Goal: Book appointment/travel/reservation

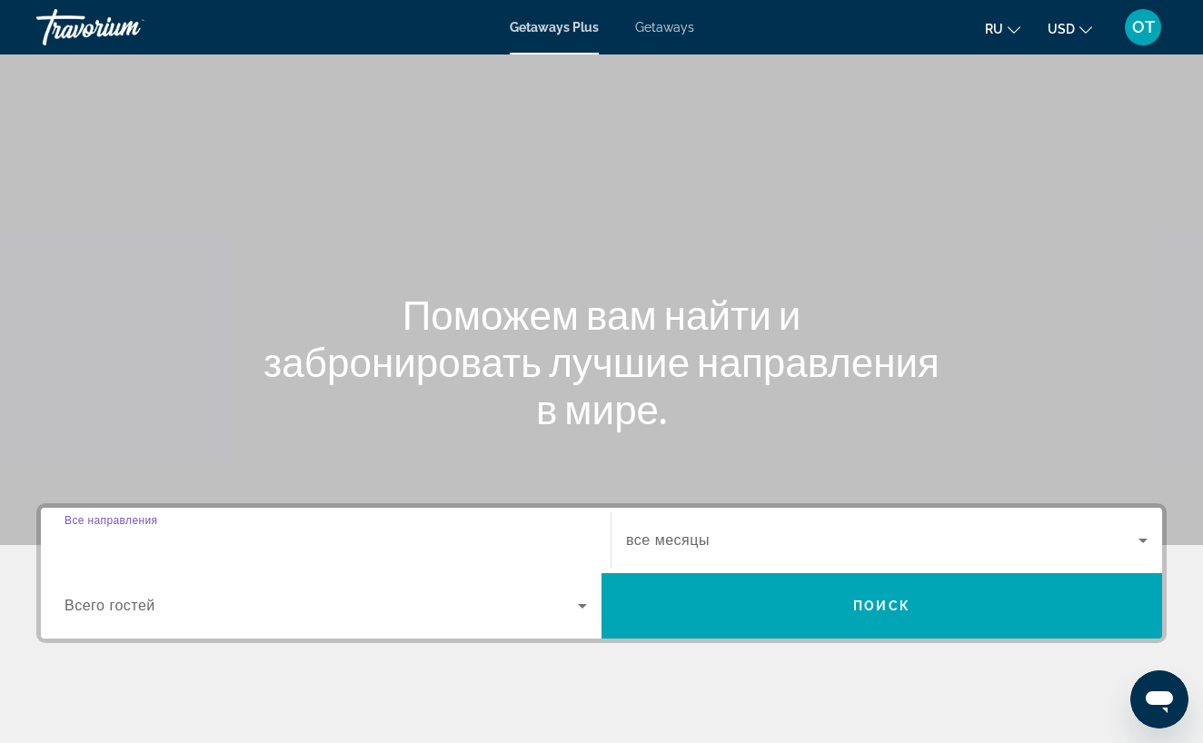
click at [209, 538] on input "Destination Все направления" at bounding box center [325, 541] width 522 height 22
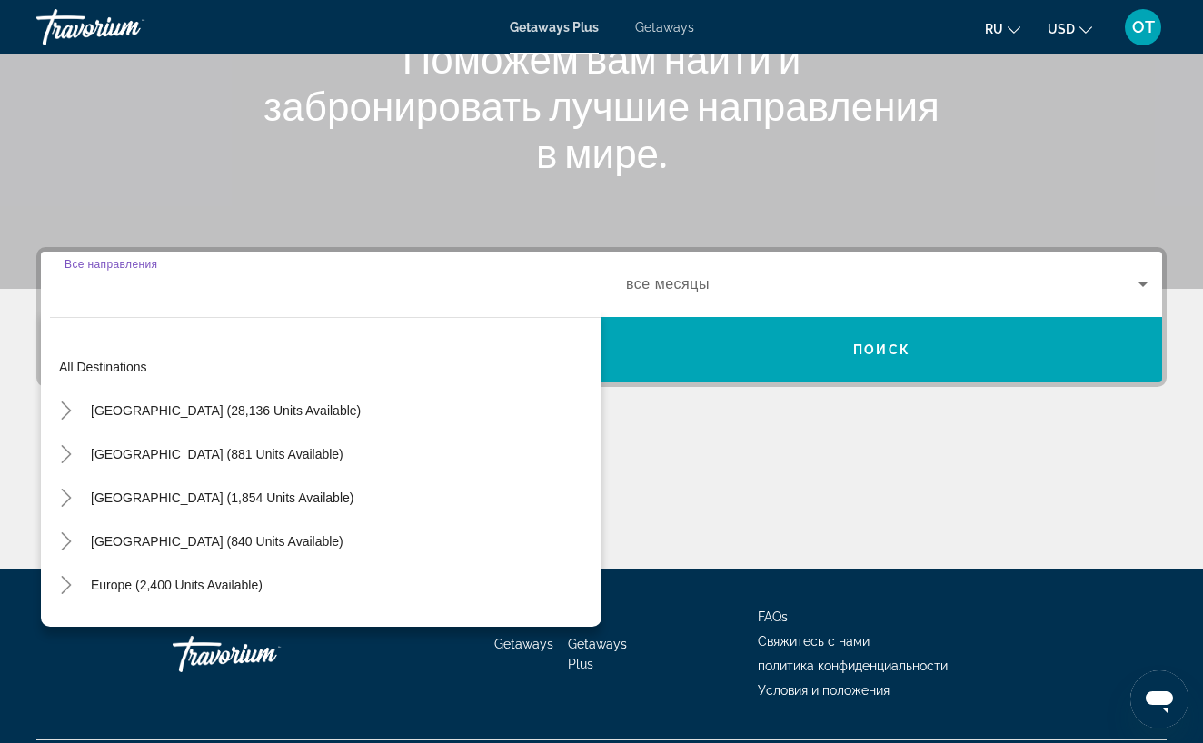
scroll to position [304, 0]
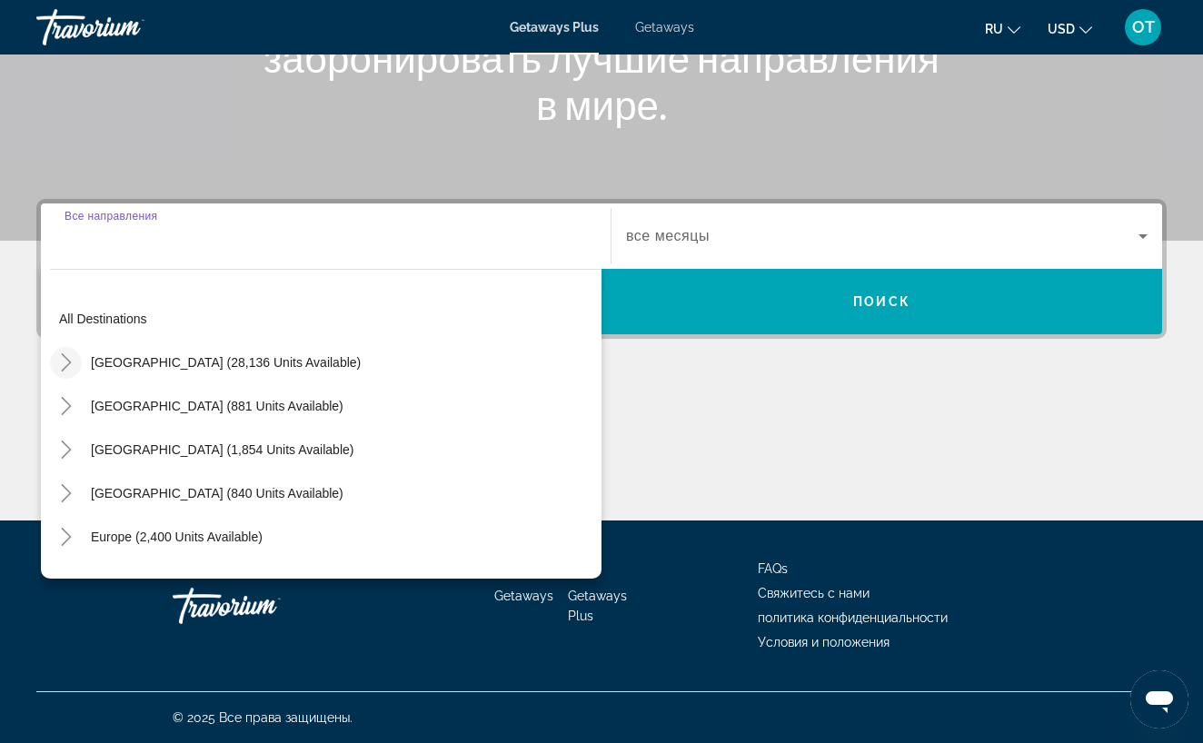
click at [67, 363] on icon "Toggle United States (28,136 units available)" at bounding box center [66, 362] width 18 height 18
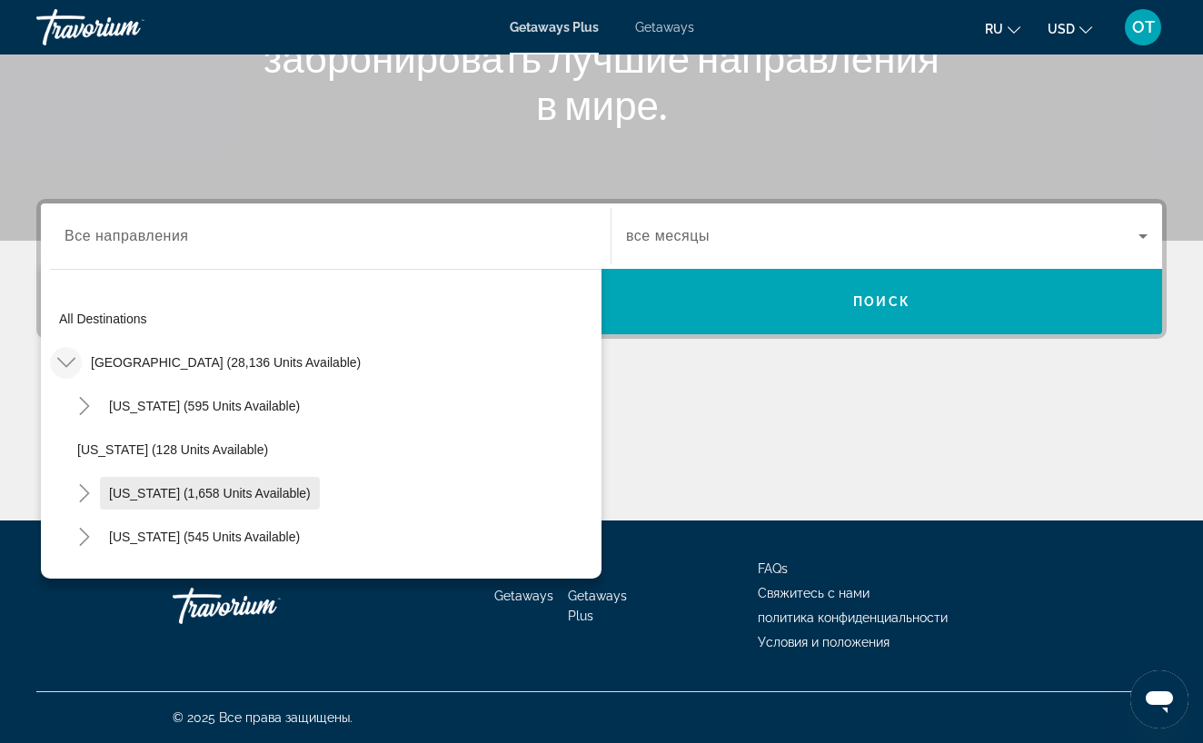
click at [132, 496] on span "[US_STATE] (1,658 units available)" at bounding box center [210, 493] width 202 height 15
type input "**********"
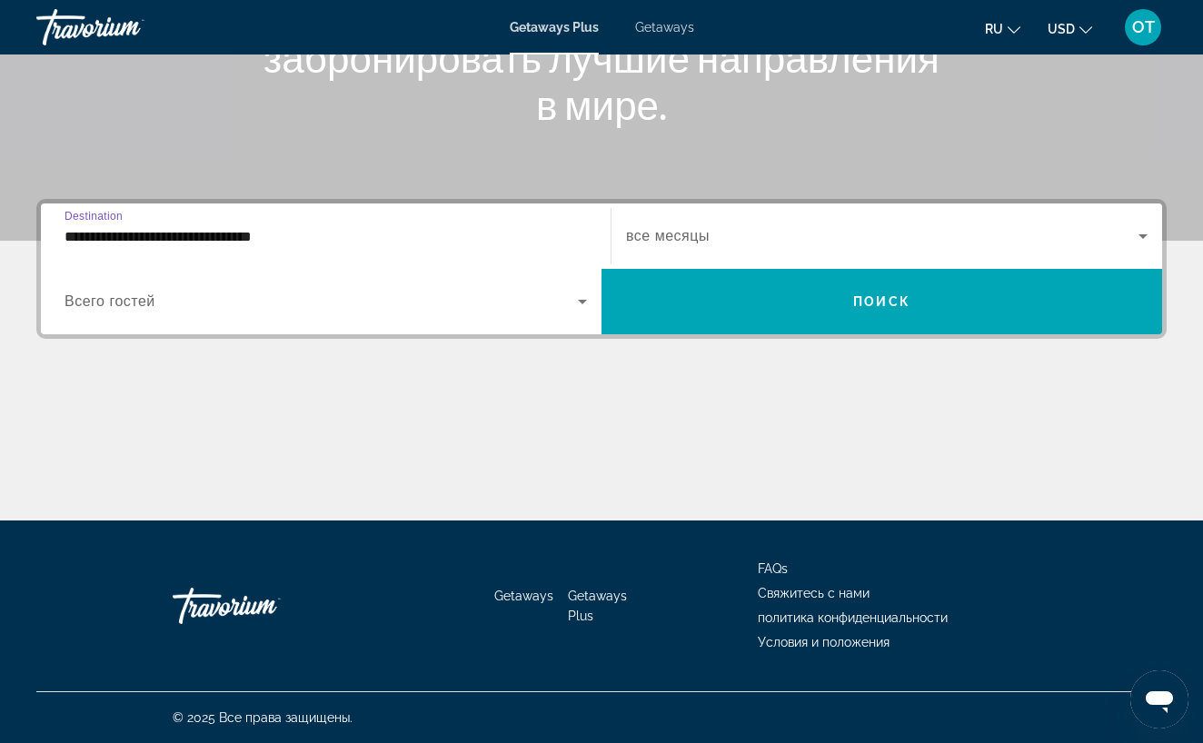
click at [1142, 235] on icon "Search widget" at bounding box center [1142, 236] width 9 height 5
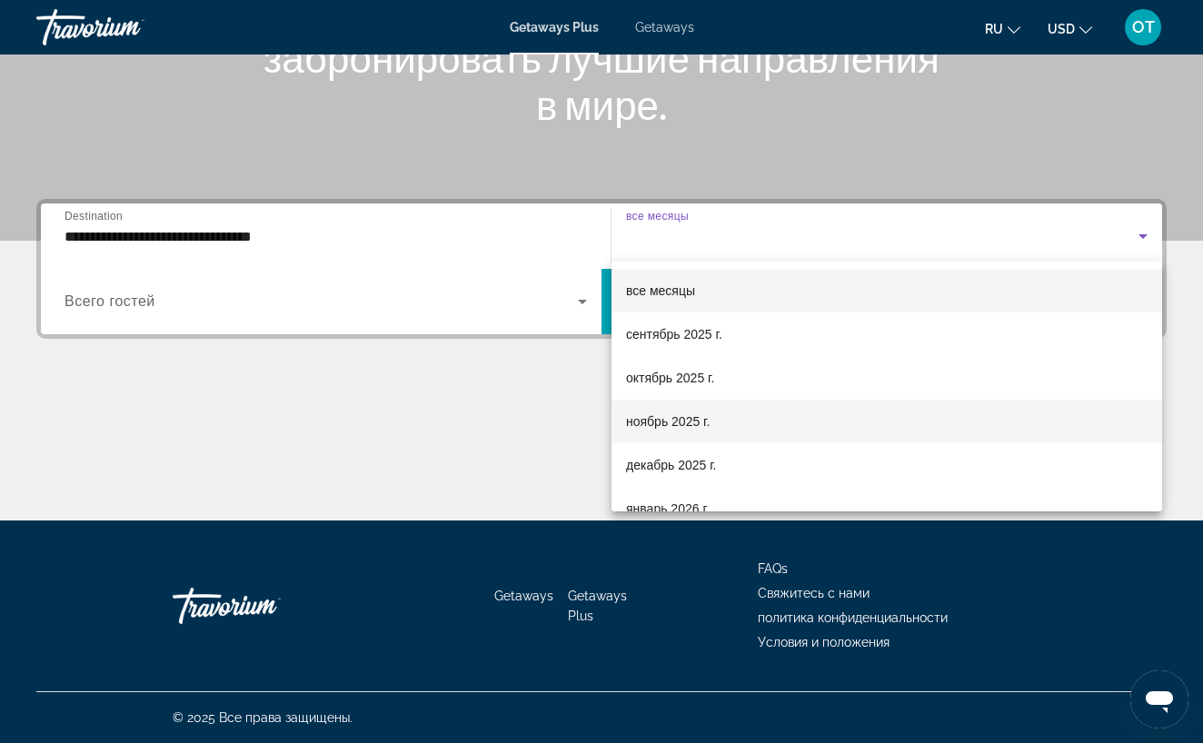
click at [800, 414] on mat-option "ноябрь 2025 г." at bounding box center [886, 422] width 550 height 44
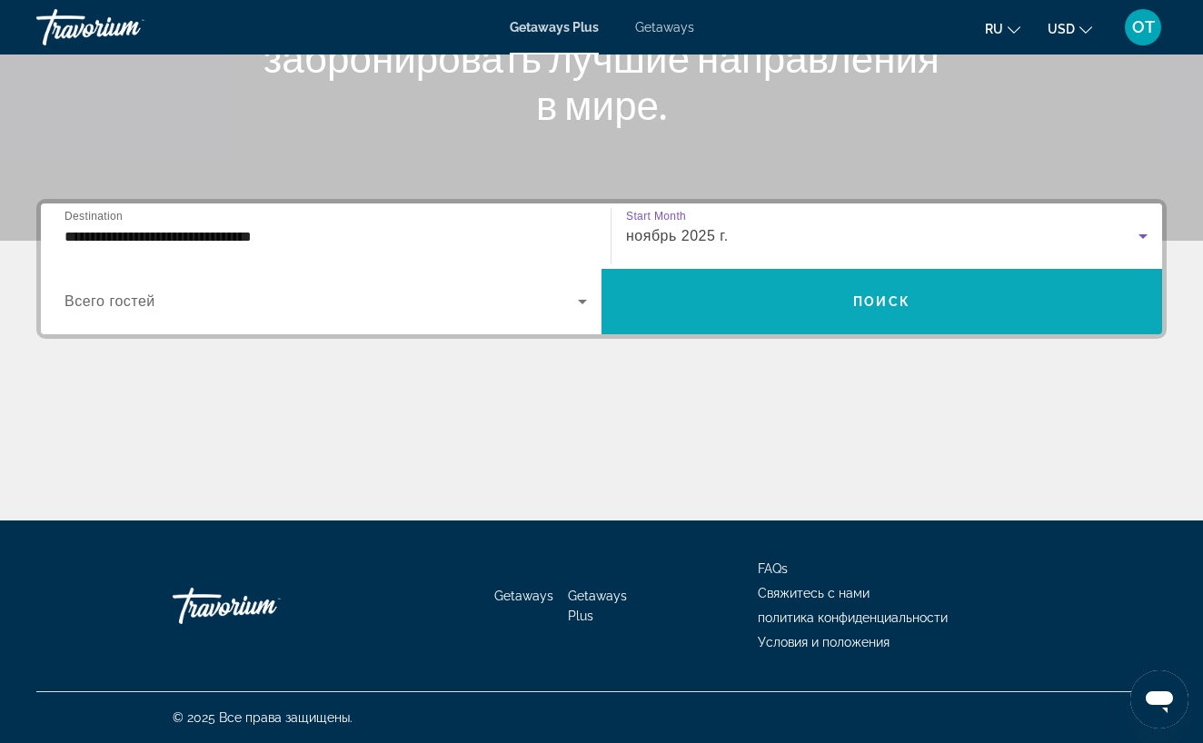
click at [797, 317] on span "Search widget" at bounding box center [881, 302] width 560 height 44
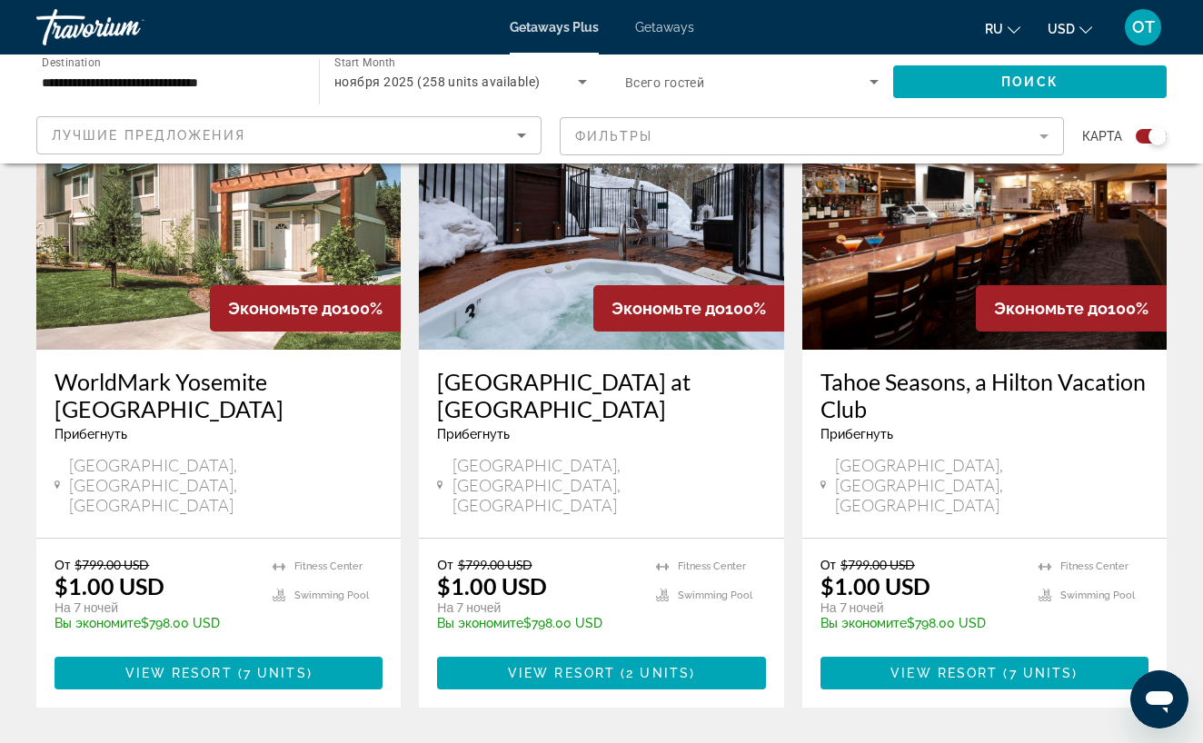
scroll to position [1423, 0]
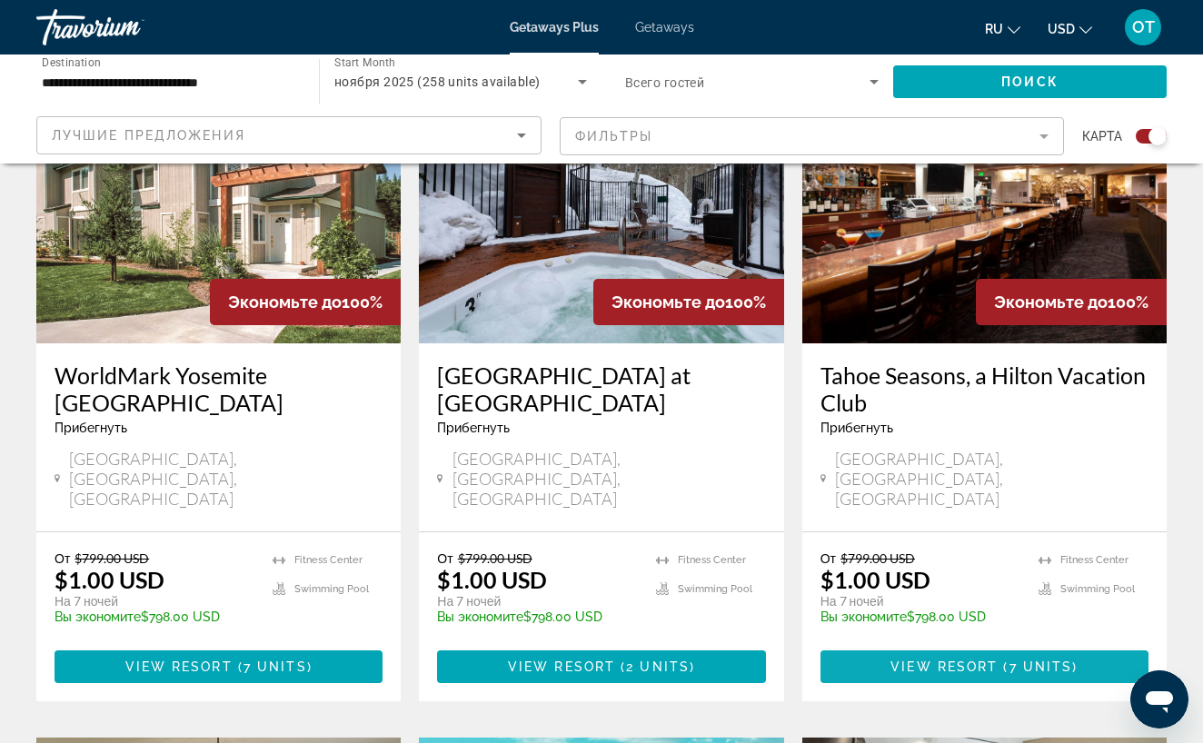
click at [965, 659] on span "View Resort" at bounding box center [943, 666] width 107 height 15
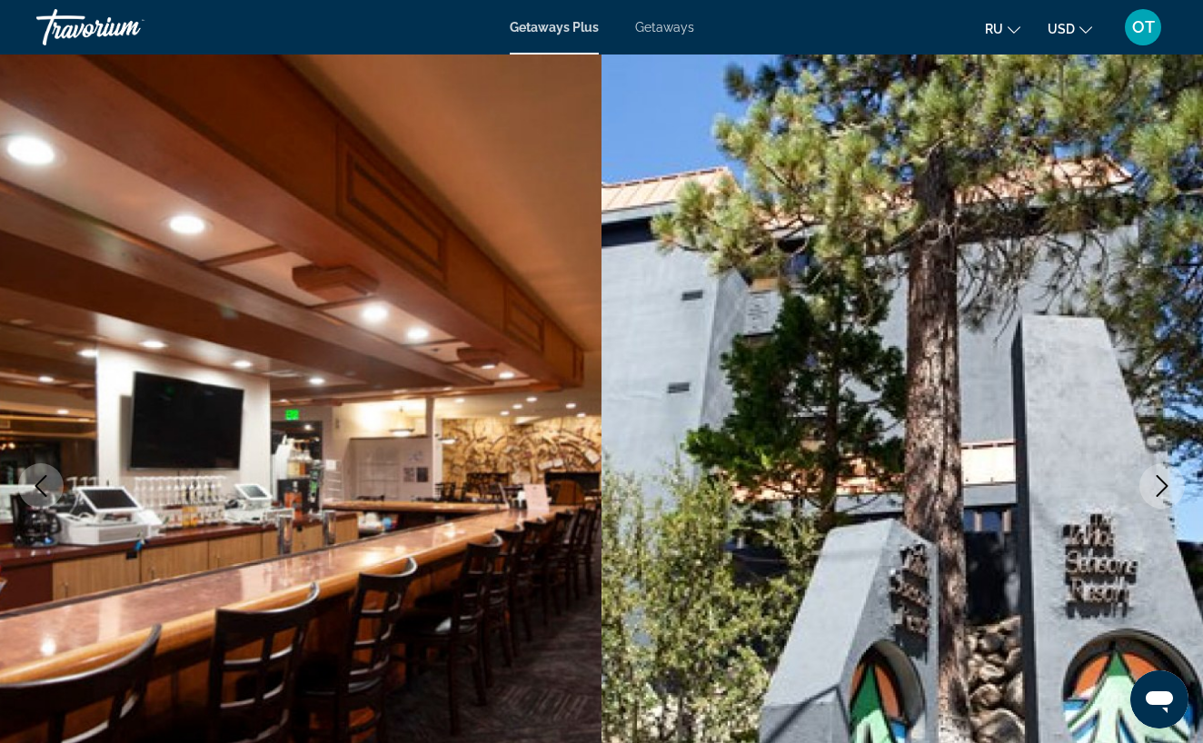
click at [1158, 486] on icon "Next image" at bounding box center [1162, 486] width 22 height 22
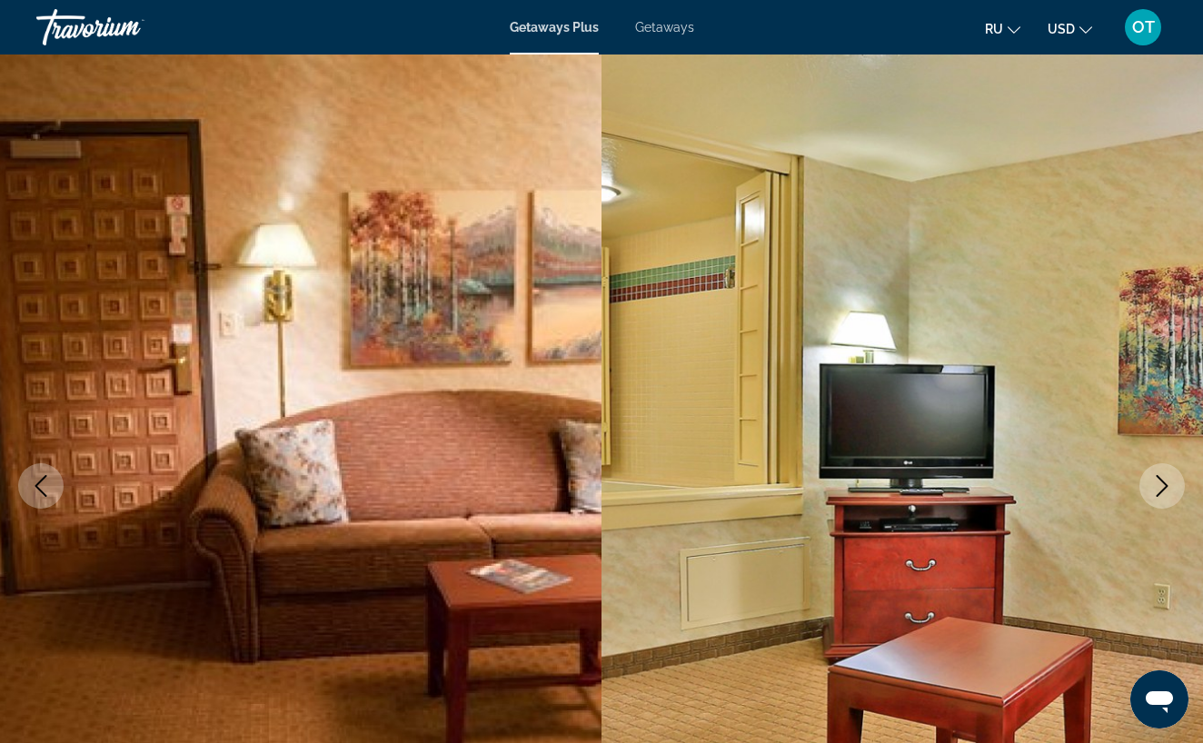
click at [1158, 486] on icon "Next image" at bounding box center [1162, 486] width 22 height 22
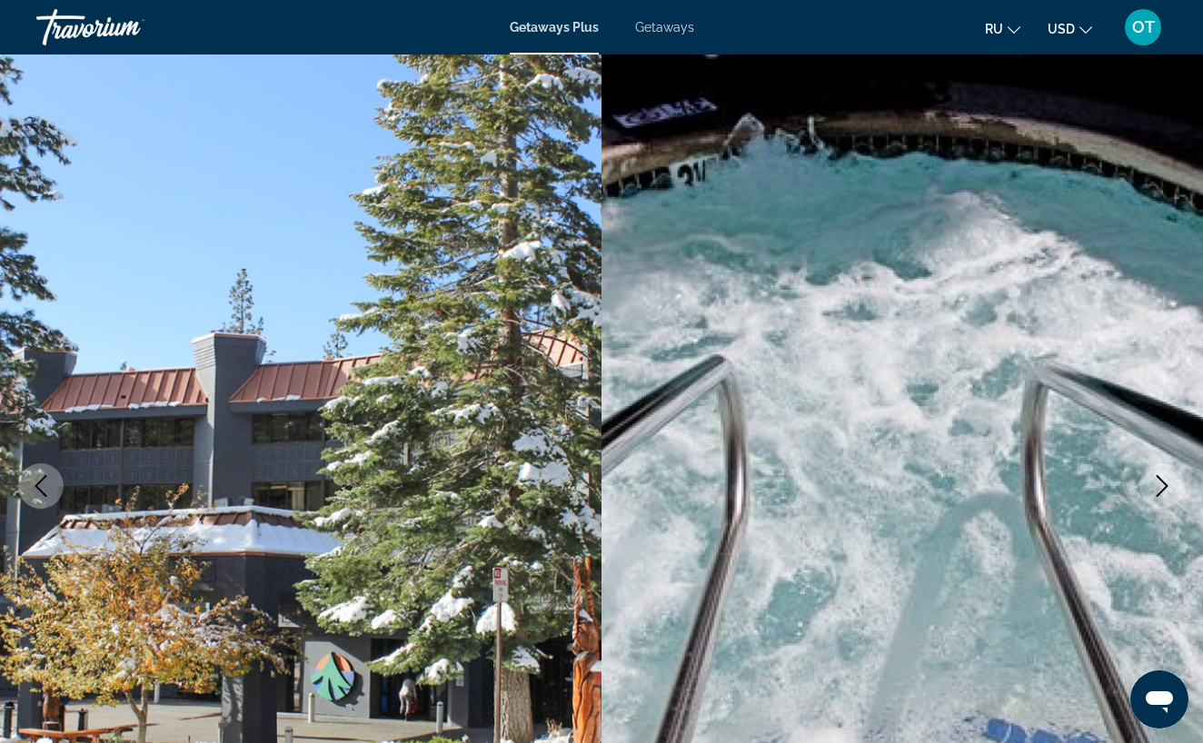
click at [1158, 487] on icon "Next image" at bounding box center [1162, 486] width 22 height 22
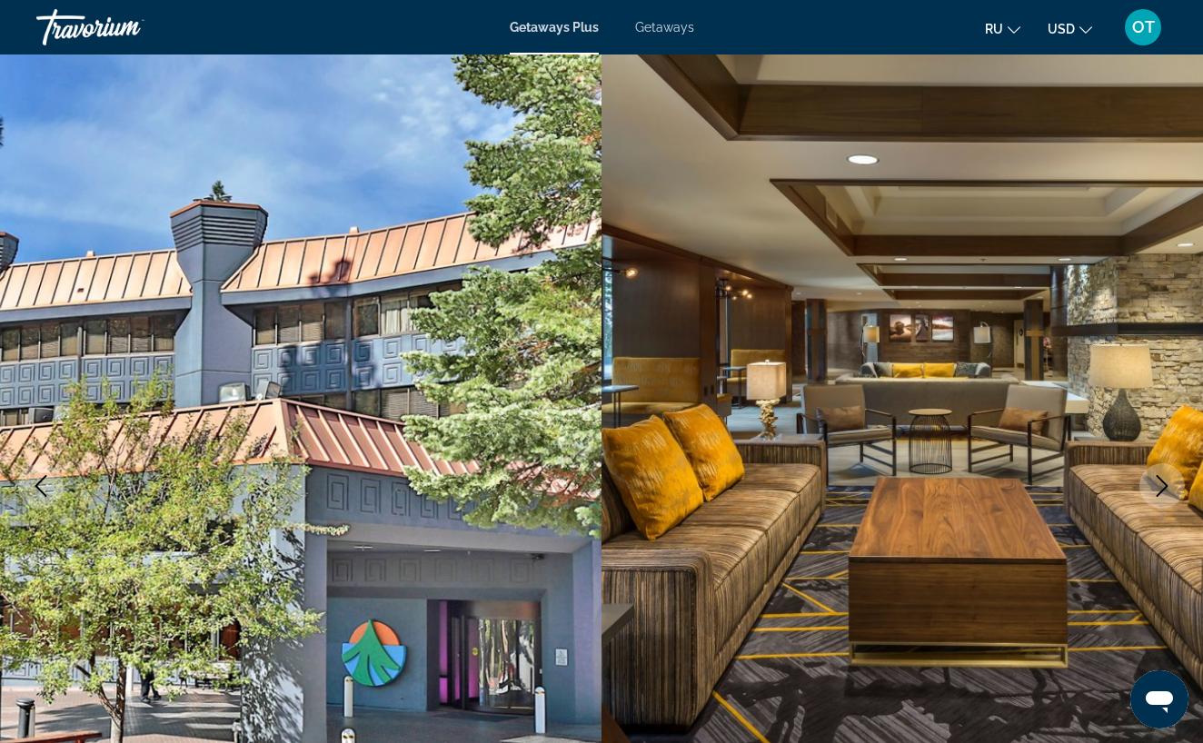
click at [1158, 487] on icon "Next image" at bounding box center [1162, 486] width 22 height 22
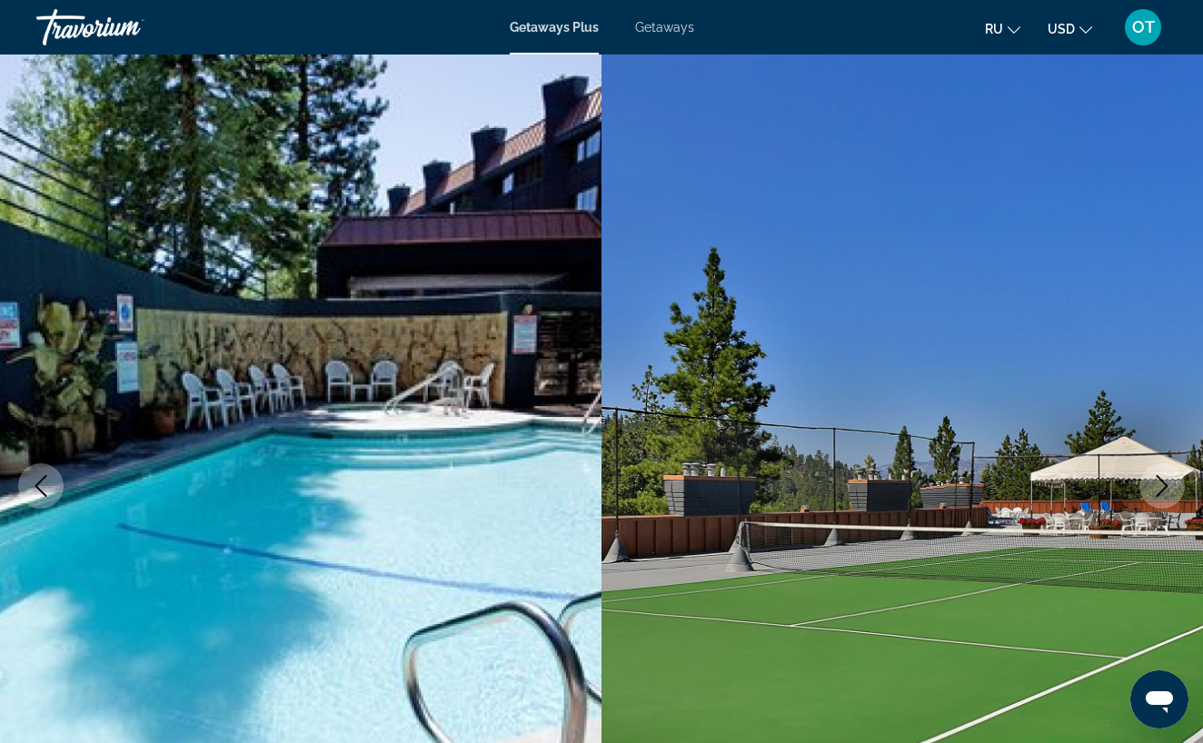
click at [1158, 487] on icon "Next image" at bounding box center [1162, 486] width 22 height 22
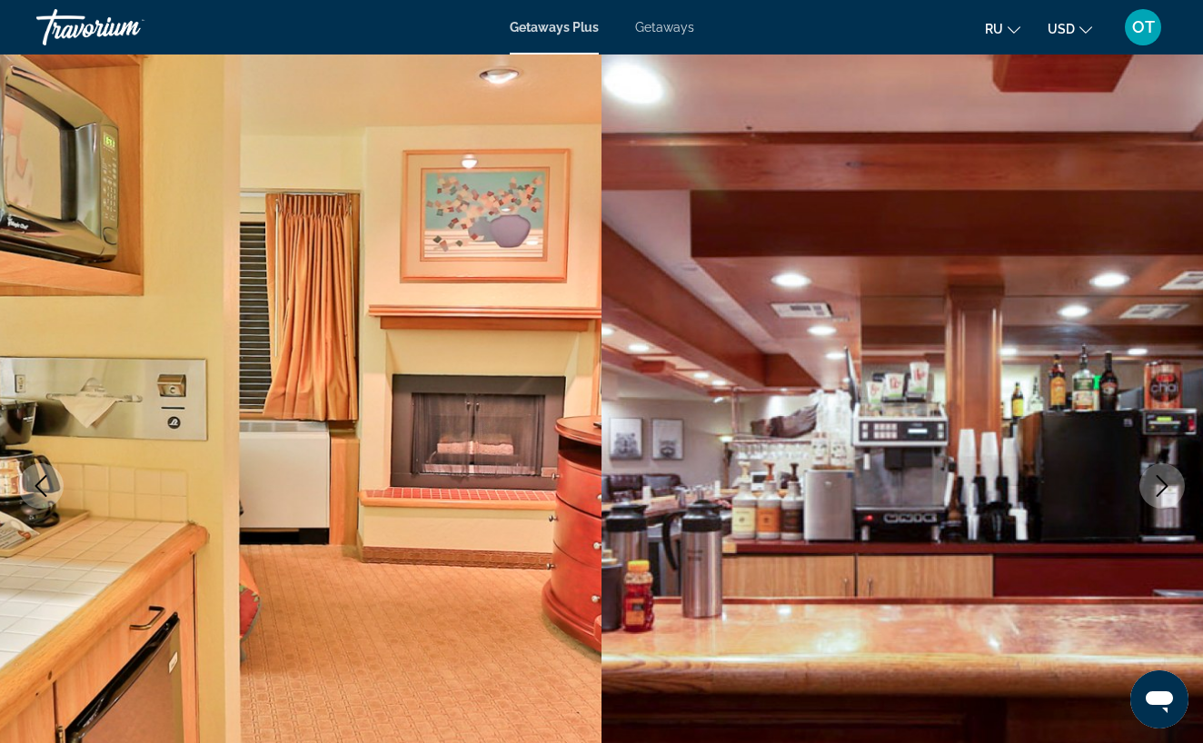
click at [1158, 487] on icon "Next image" at bounding box center [1162, 486] width 22 height 22
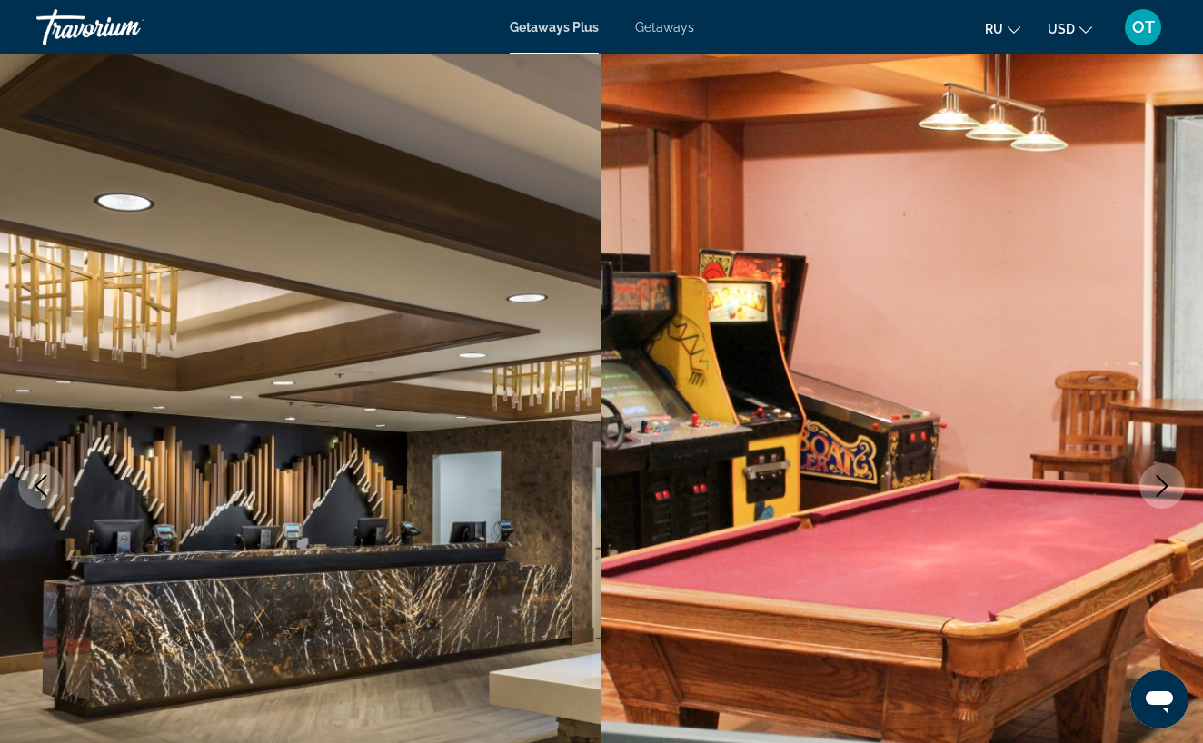
click at [1158, 487] on icon "Next image" at bounding box center [1162, 486] width 22 height 22
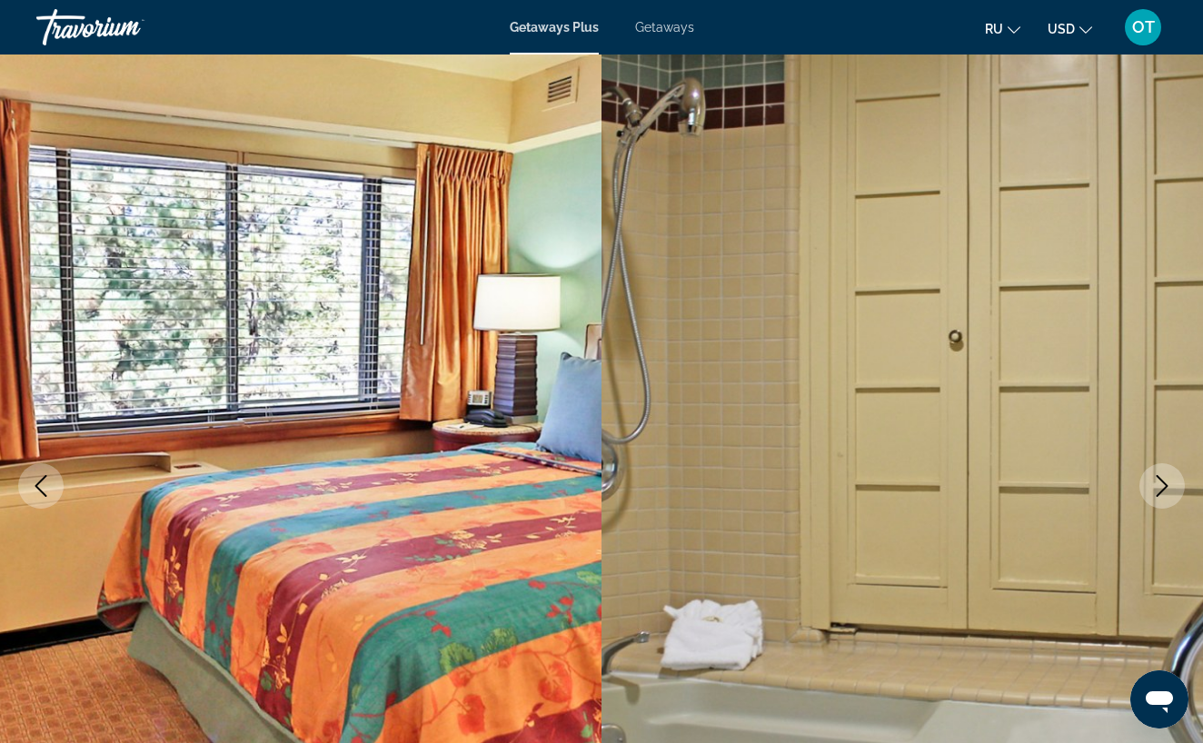
click at [1158, 488] on icon "Next image" at bounding box center [1162, 486] width 22 height 22
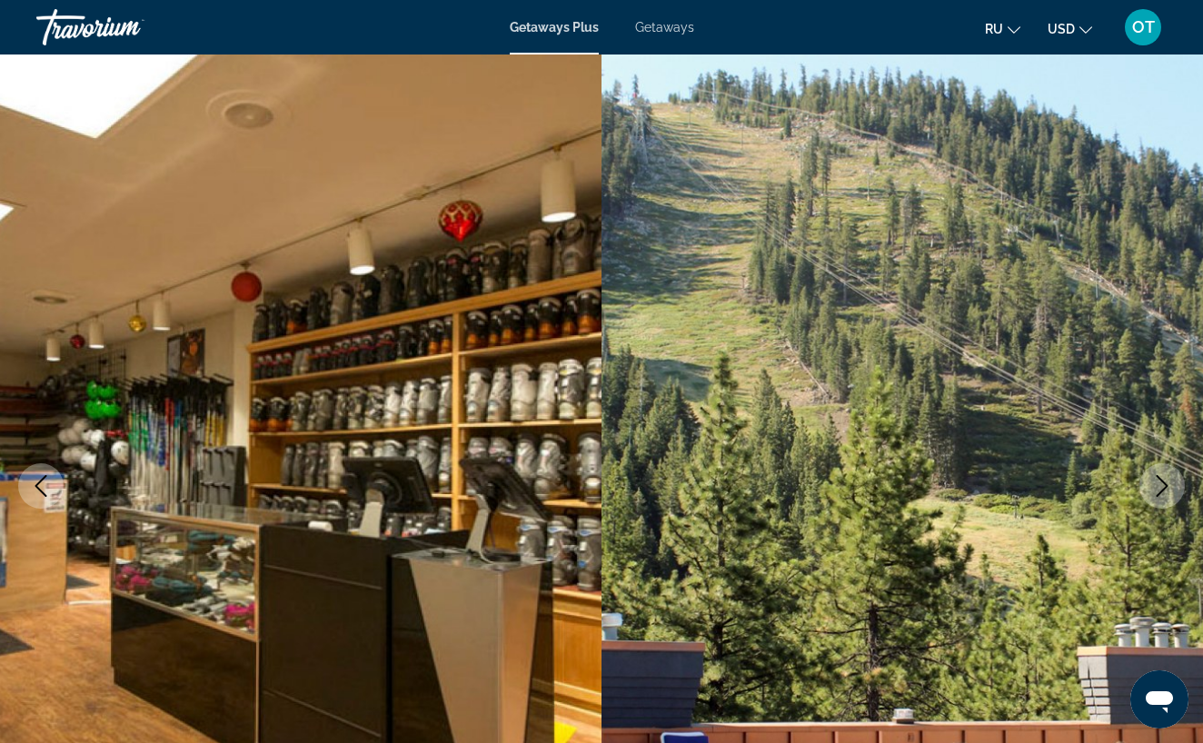
click at [1158, 488] on icon "Next image" at bounding box center [1162, 486] width 22 height 22
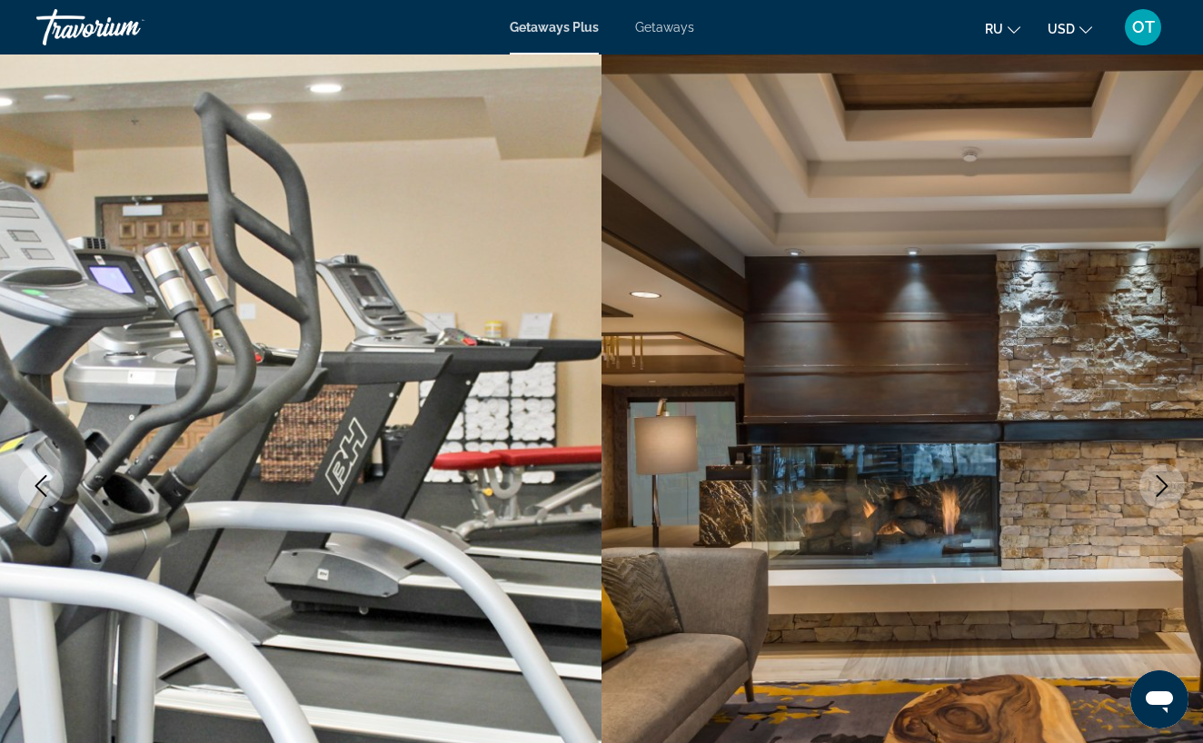
click at [1158, 488] on icon "Next image" at bounding box center [1162, 486] width 22 height 22
